Goal: Transaction & Acquisition: Purchase product/service

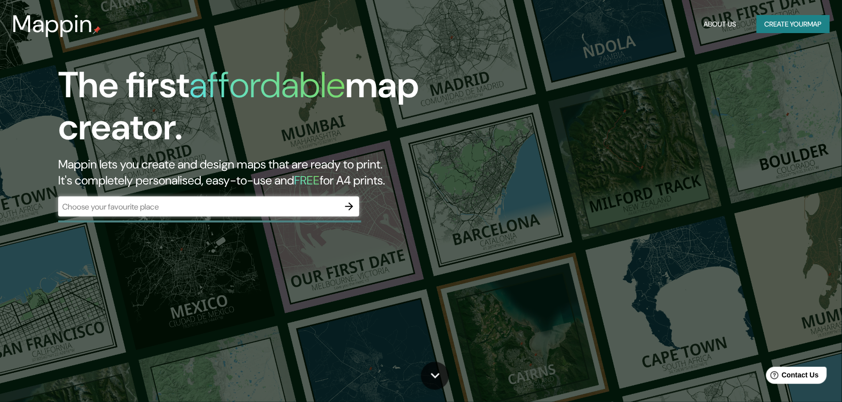
click at [232, 215] on div "​" at bounding box center [208, 207] width 301 height 20
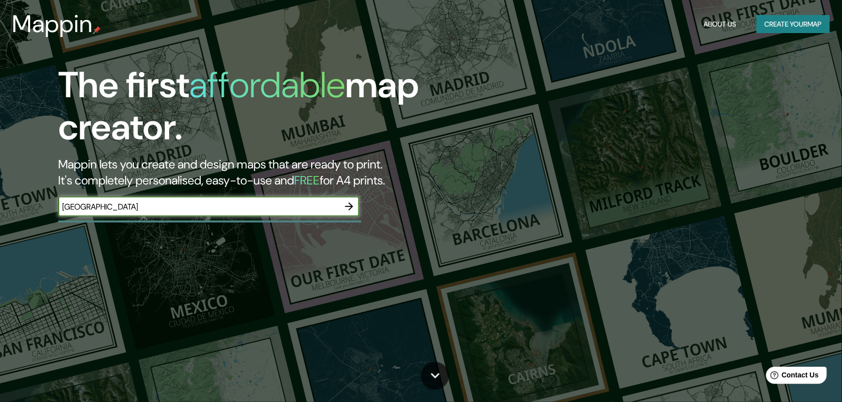
type input "[GEOGRAPHIC_DATA]"
click at [353, 207] on icon "button" at bounding box center [349, 207] width 12 height 12
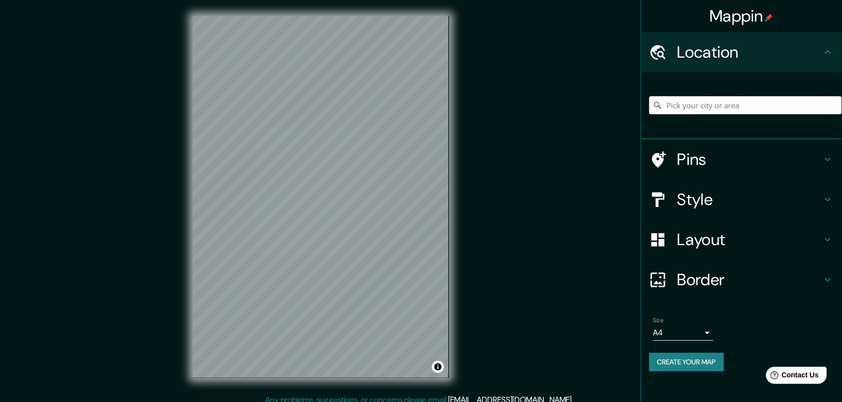
click at [704, 109] on input "Pick your city or area" at bounding box center [745, 105] width 193 height 18
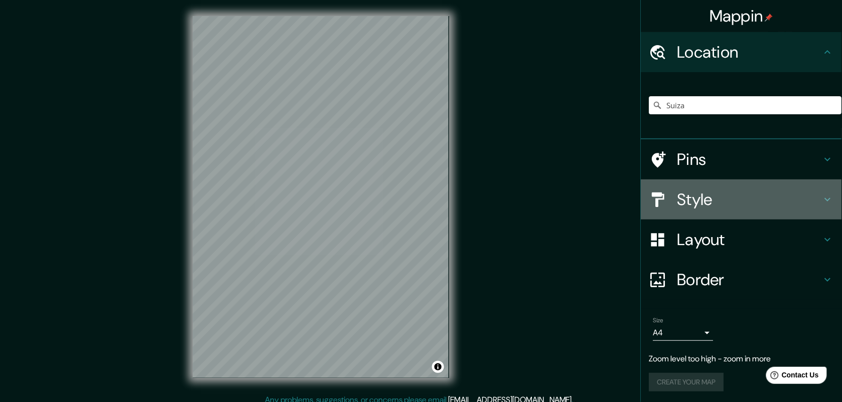
click at [708, 202] on h4 "Style" at bounding box center [749, 200] width 145 height 20
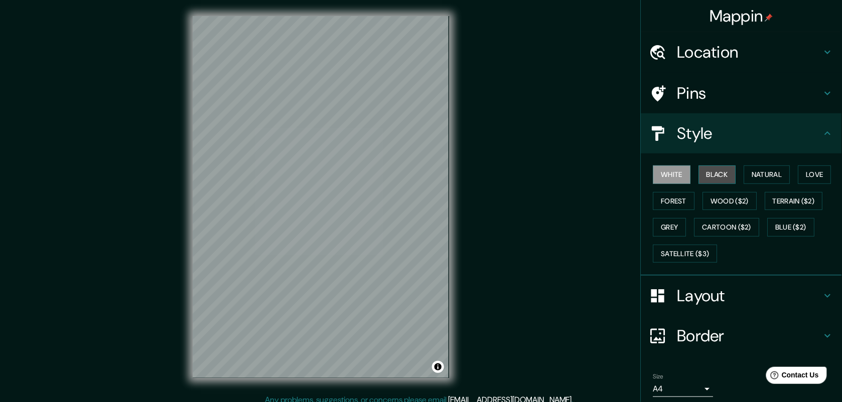
click at [719, 176] on button "Black" at bounding box center [718, 175] width 38 height 19
click at [758, 181] on button "Natural" at bounding box center [767, 175] width 46 height 19
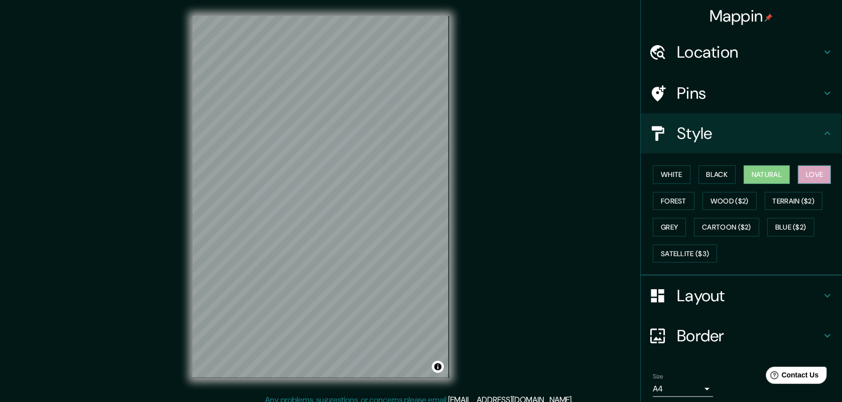
click at [814, 179] on button "Love" at bounding box center [814, 175] width 33 height 19
click at [663, 200] on button "Forest" at bounding box center [674, 201] width 42 height 19
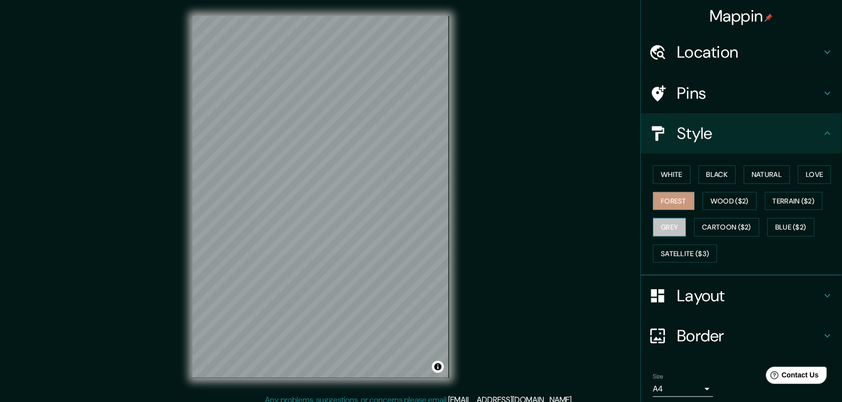
click at [661, 231] on button "Grey" at bounding box center [669, 227] width 33 height 19
click at [718, 233] on button "Cartoon ($2)" at bounding box center [727, 227] width 65 height 19
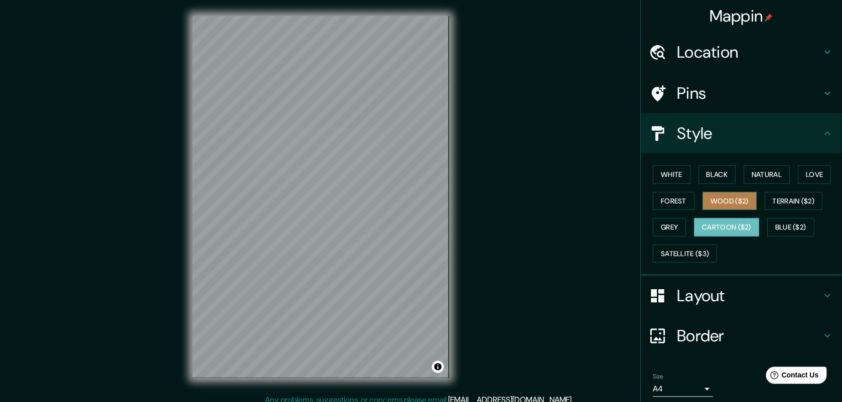
click at [728, 207] on button "Wood ($2)" at bounding box center [730, 201] width 54 height 19
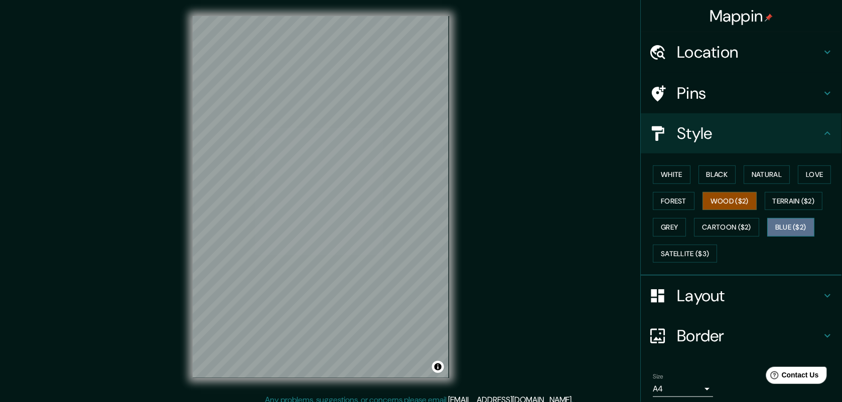
click at [786, 220] on button "Blue ($2)" at bounding box center [791, 227] width 47 height 19
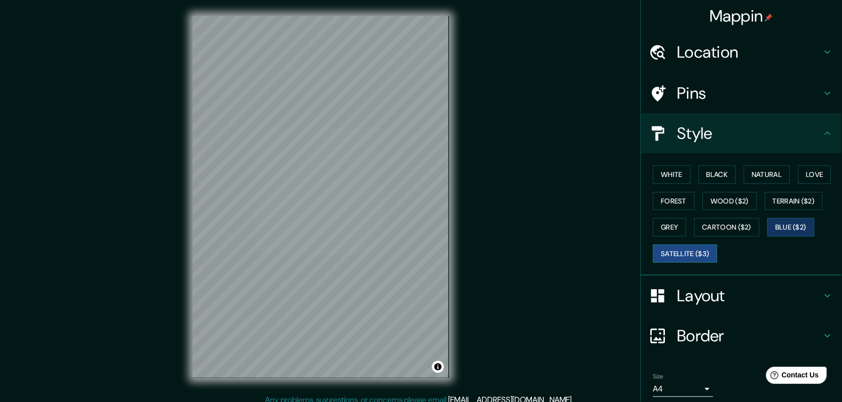
click at [704, 251] on button "Satellite ($3)" at bounding box center [685, 254] width 64 height 19
click at [764, 180] on button "Natural" at bounding box center [767, 175] width 46 height 19
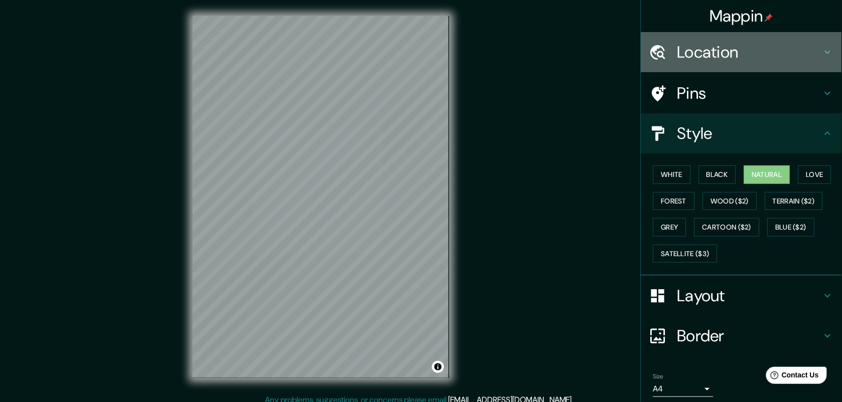
click at [696, 63] on div "Location" at bounding box center [741, 52] width 201 height 40
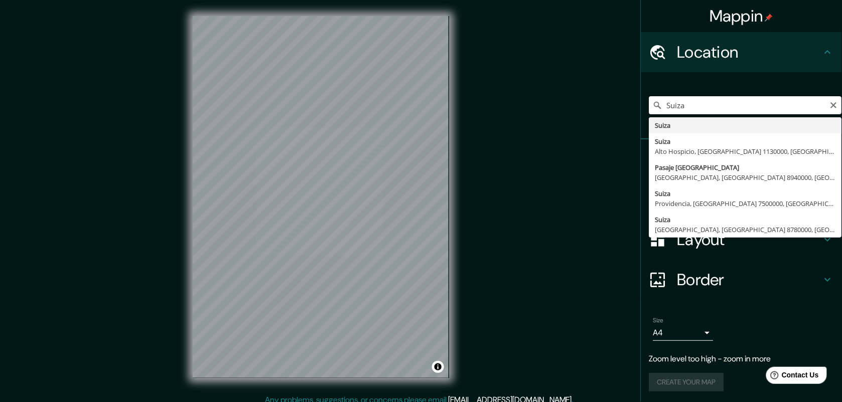
click at [705, 112] on input "Suiza" at bounding box center [745, 105] width 193 height 18
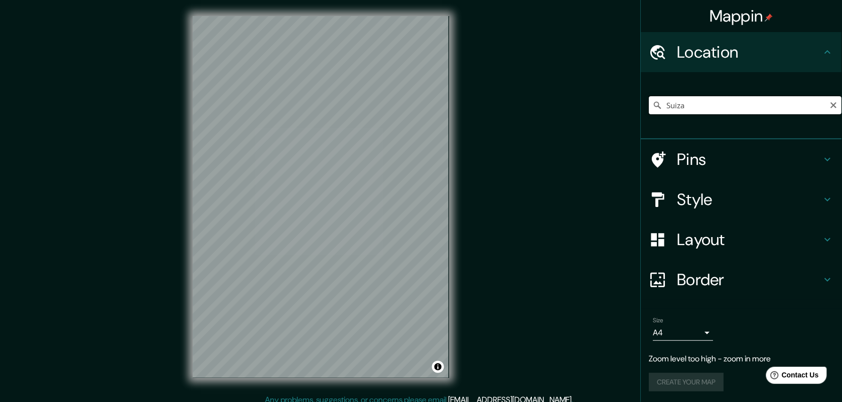
click at [729, 103] on input "Suiza" at bounding box center [745, 105] width 193 height 18
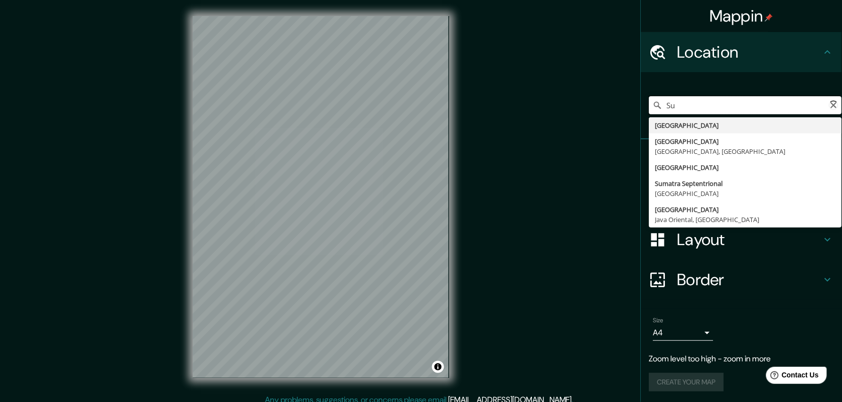
type input "S"
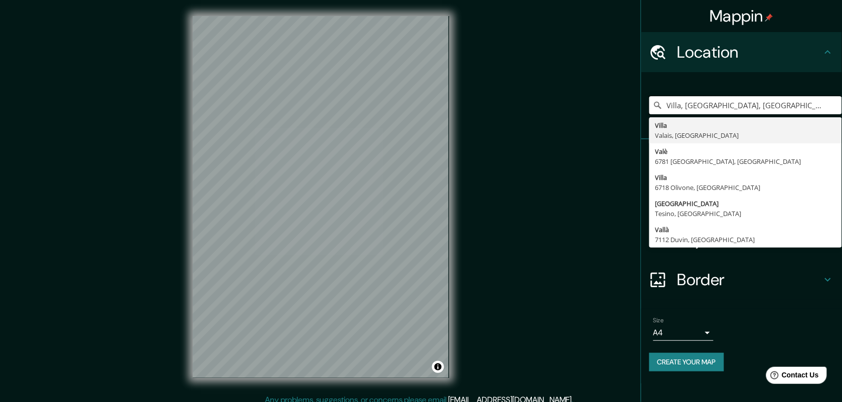
type input "Villa, [GEOGRAPHIC_DATA], [GEOGRAPHIC_DATA]"
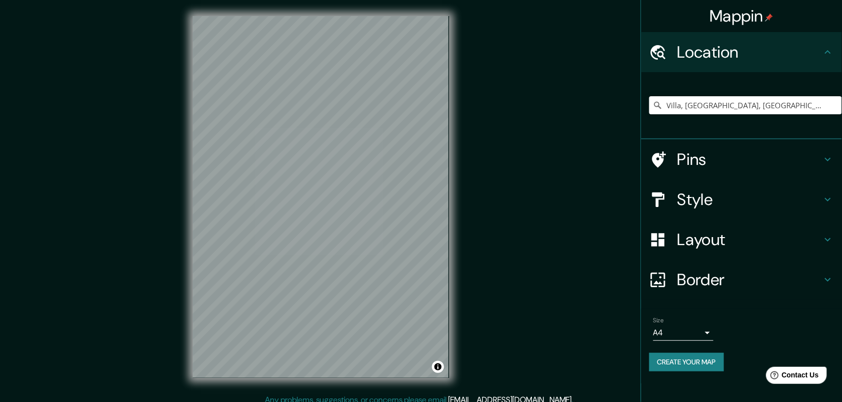
click at [606, 255] on div "Mappin Location [GEOGRAPHIC_DATA], [GEOGRAPHIC_DATA], [GEOGRAPHIC_DATA] [GEOGRA…" at bounding box center [421, 205] width 842 height 410
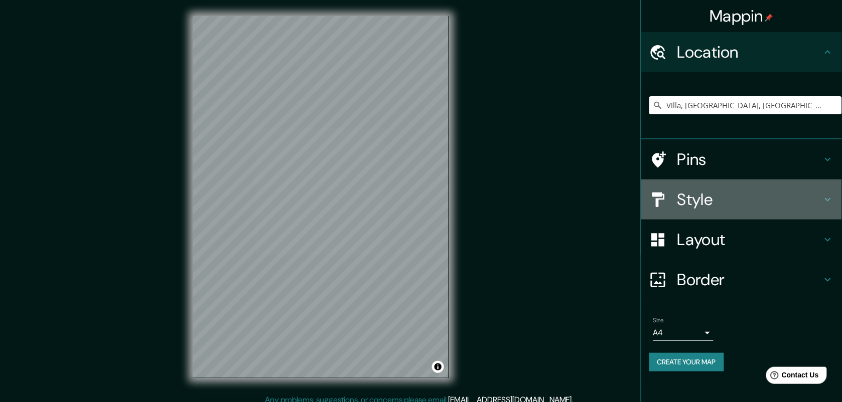
click at [701, 206] on h4 "Style" at bounding box center [749, 200] width 145 height 20
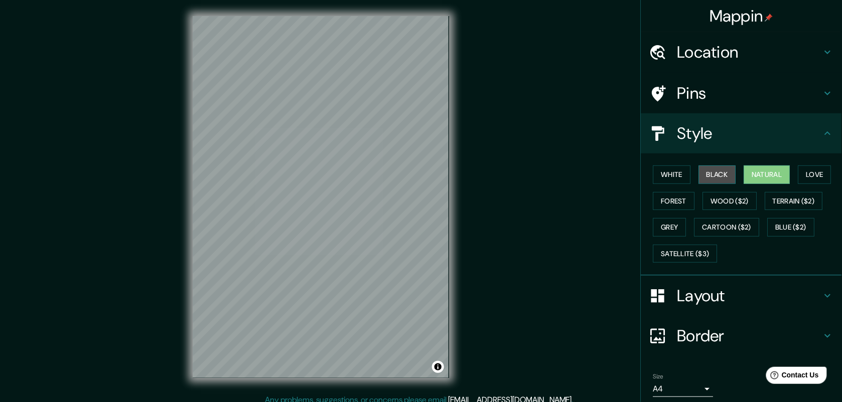
click at [714, 179] on button "Black" at bounding box center [718, 175] width 38 height 19
click at [665, 173] on button "White" at bounding box center [672, 175] width 38 height 19
click at [756, 169] on button "Natural" at bounding box center [767, 175] width 46 height 19
click at [675, 257] on button "Satellite ($3)" at bounding box center [685, 254] width 64 height 19
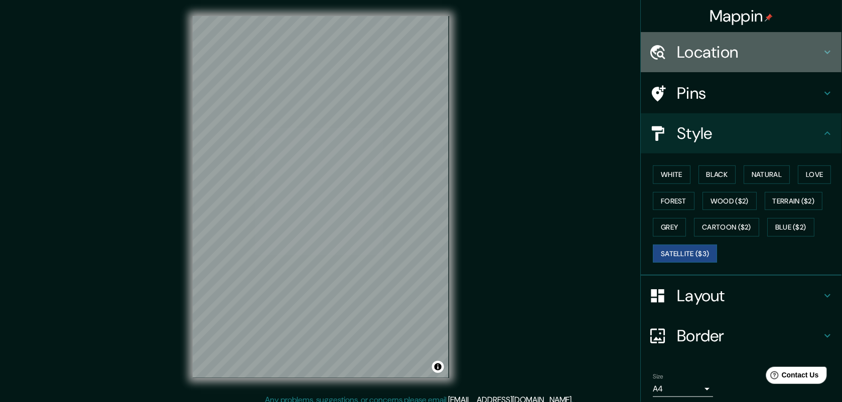
click at [681, 68] on div "Location" at bounding box center [741, 52] width 201 height 40
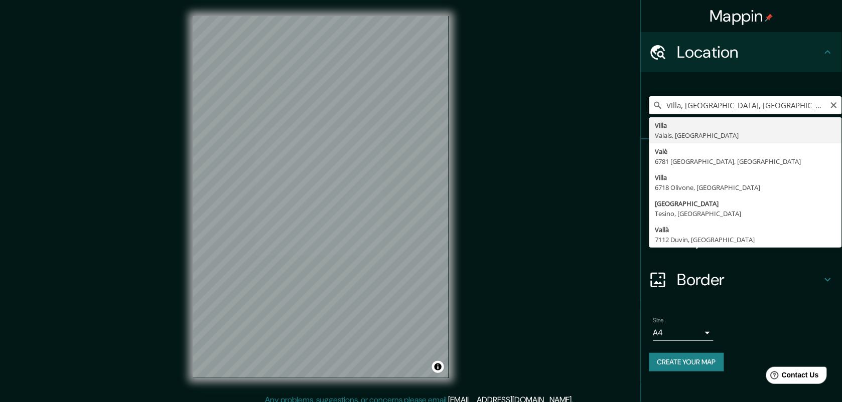
click at [719, 110] on input "Villa, [GEOGRAPHIC_DATA], [GEOGRAPHIC_DATA]" at bounding box center [745, 105] width 193 height 18
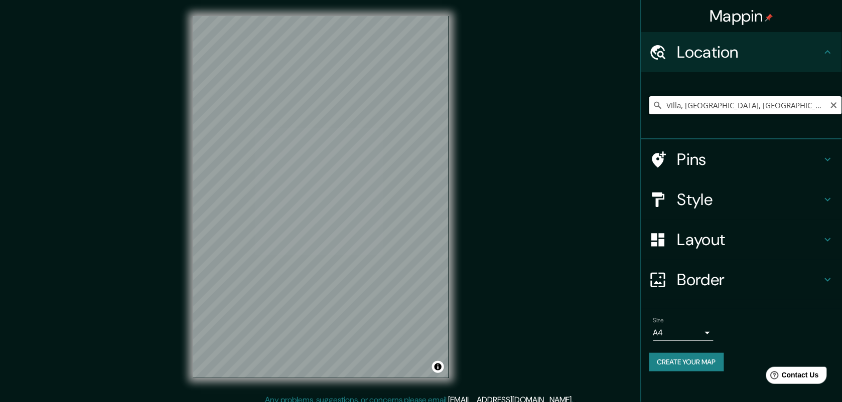
click at [756, 106] on input "Villa, [GEOGRAPHIC_DATA], [GEOGRAPHIC_DATA]" at bounding box center [745, 105] width 193 height 18
